Goal: Task Accomplishment & Management: Use online tool/utility

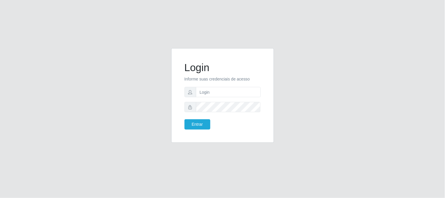
click at [216, 99] on form "Login Informe suas credenciais de acesso Entrar" at bounding box center [223, 95] width 76 height 68
click at [217, 92] on input "text" at bounding box center [228, 92] width 65 height 10
type input "[EMAIL_ADDRESS][DOMAIN_NAME]"
click at [185, 119] on button "Entrar" at bounding box center [198, 124] width 26 height 10
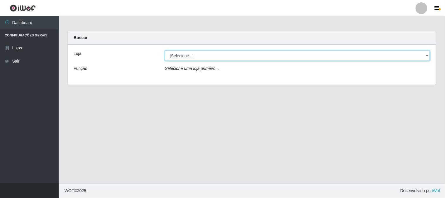
click at [429, 56] on select "[Selecione...] Queiroz Atacadão - [GEOGRAPHIC_DATA]" at bounding box center [297, 55] width 265 height 10
select select "464"
click at [165, 50] on select "[Selecione...] Queiroz Atacadão - [GEOGRAPHIC_DATA]" at bounding box center [297, 55] width 265 height 10
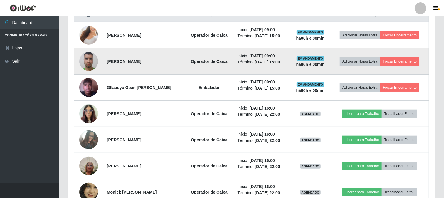
scroll to position [192, 0]
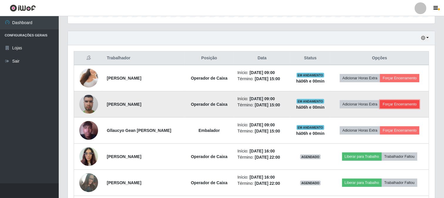
click at [402, 105] on button "Forçar Encerramento" at bounding box center [399, 104] width 39 height 8
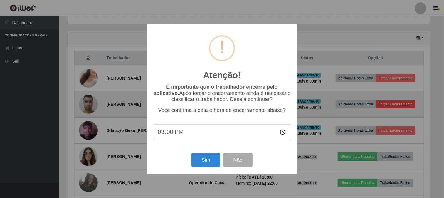
scroll to position [121, 363]
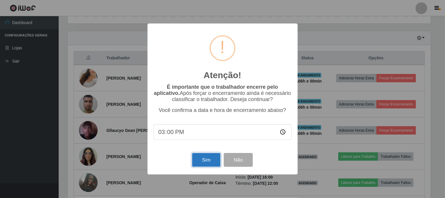
click at [207, 166] on button "Sim" at bounding box center [206, 160] width 28 height 14
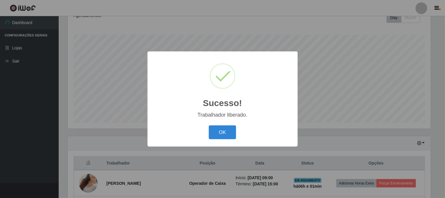
click at [209, 125] on button "OK" at bounding box center [222, 132] width 27 height 14
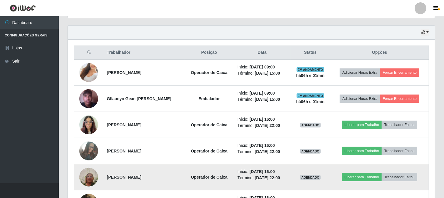
scroll to position [218, 0]
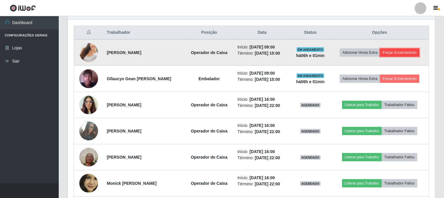
click at [404, 52] on button "Forçar Encerramento" at bounding box center [399, 52] width 39 height 8
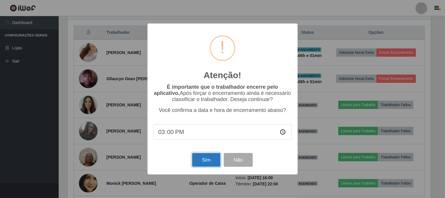
click at [206, 159] on button "Sim" at bounding box center [206, 160] width 28 height 14
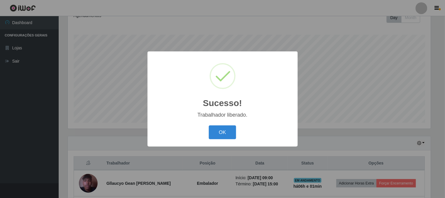
click at [235, 133] on button "OK" at bounding box center [222, 132] width 27 height 14
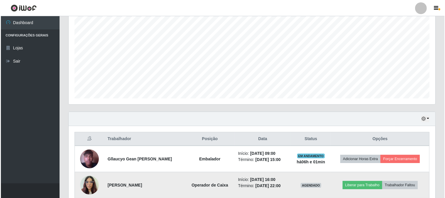
scroll to position [153, 0]
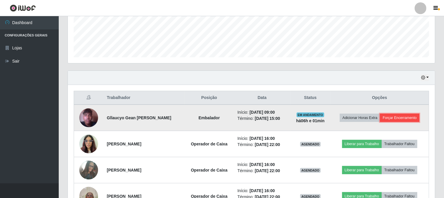
click at [404, 119] on button "Forçar Encerramento" at bounding box center [399, 118] width 39 height 8
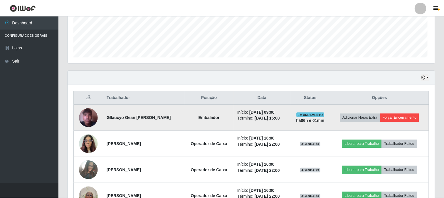
scroll to position [121, 363]
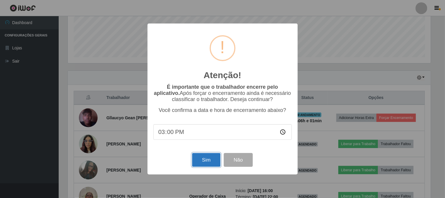
click at [213, 159] on button "Sim" at bounding box center [206, 160] width 28 height 14
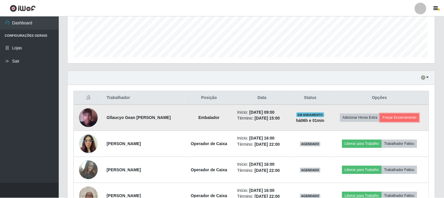
scroll to position [0, 0]
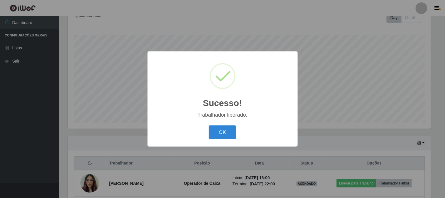
click at [209, 125] on button "OK" at bounding box center [222, 132] width 27 height 14
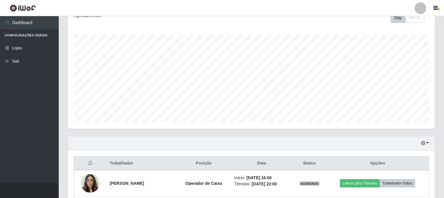
scroll to position [121, 367]
